Goal: Check status: Check status

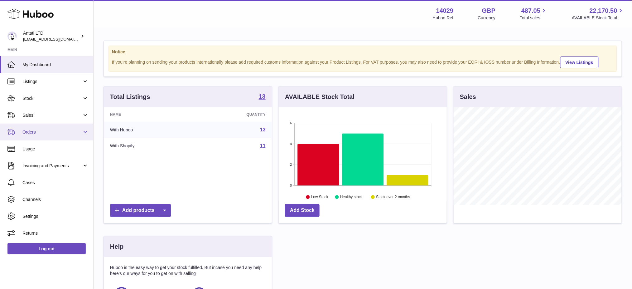
scroll to position [97, 168]
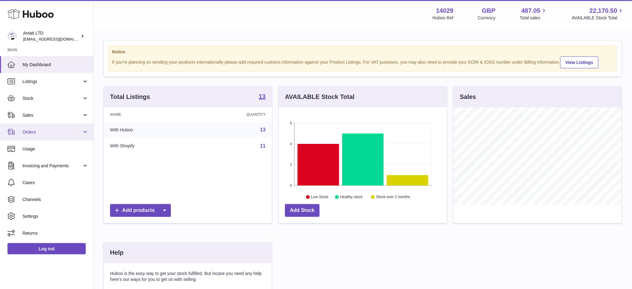
click at [34, 135] on link "Orders" at bounding box center [46, 132] width 93 height 17
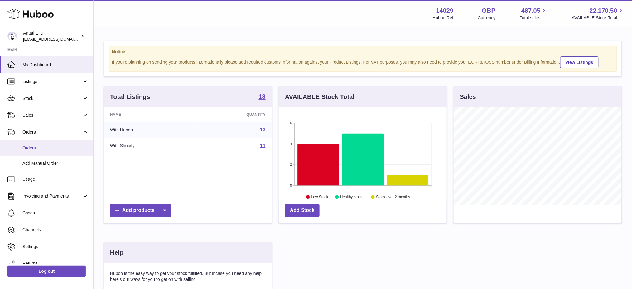
drag, startPoint x: 41, startPoint y: 150, endPoint x: 45, endPoint y: 150, distance: 3.4
click at [41, 150] on span "Orders" at bounding box center [55, 148] width 66 height 6
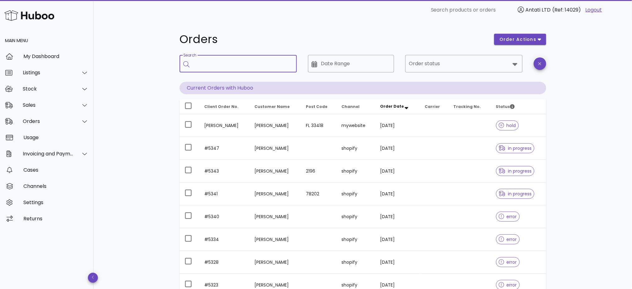
click at [237, 66] on input "Search" at bounding box center [242, 64] width 99 height 10
click at [451, 63] on input "Order status" at bounding box center [459, 64] width 101 height 10
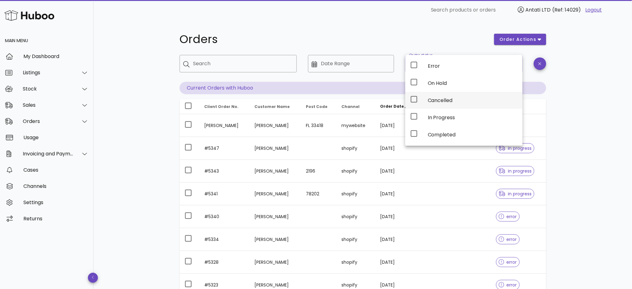
click at [443, 98] on div "Cancelled" at bounding box center [473, 100] width 90 height 6
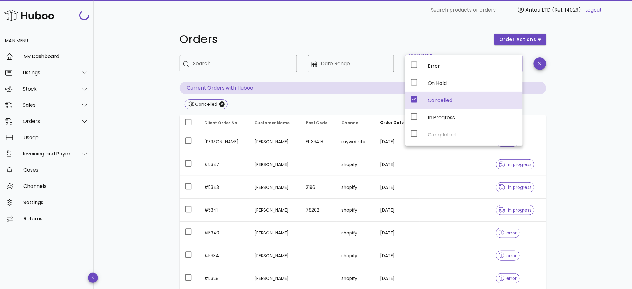
click at [376, 18] on div "​ Search products or orders Antati LTD (Ref: 14029) Logout" at bounding box center [363, 10] width 529 height 20
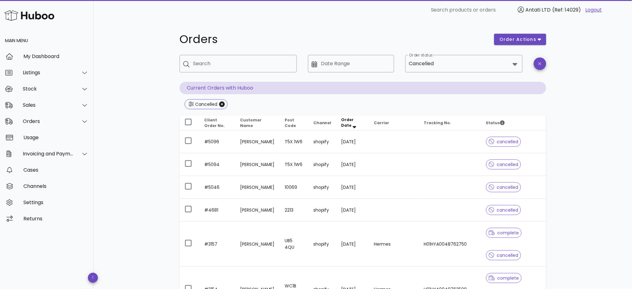
drag, startPoint x: 446, startPoint y: 33, endPoint x: 396, endPoint y: 14, distance: 53.7
click at [446, 34] on h1 "Orders" at bounding box center [334, 39] width 308 height 11
